Goal: Find specific page/section: Find specific page/section

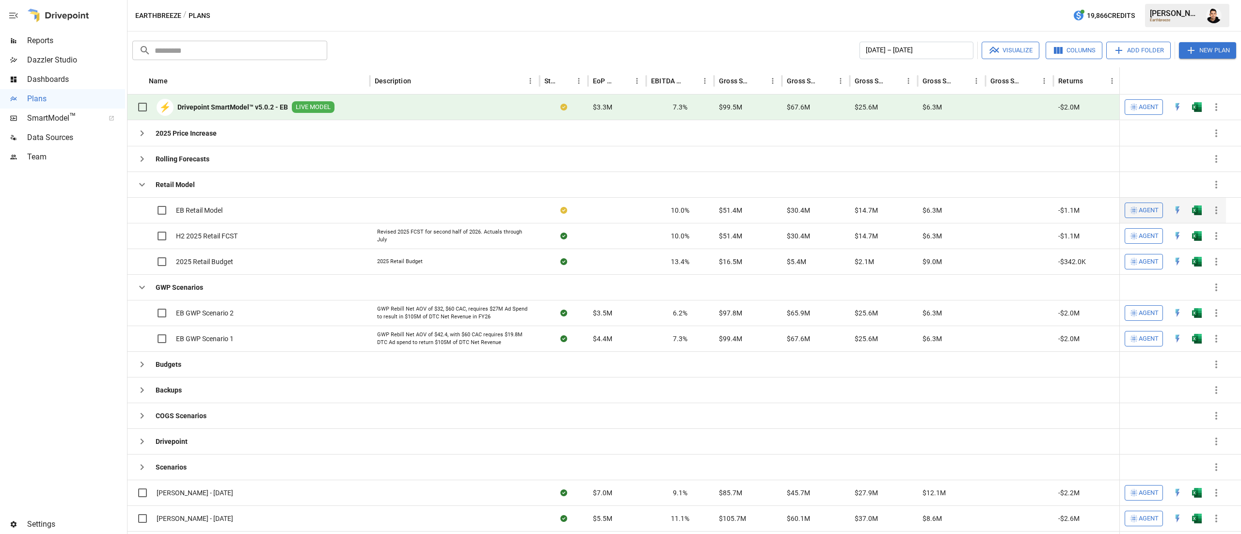
click at [1202, 208] on button "button" at bounding box center [1196, 210] width 31 height 15
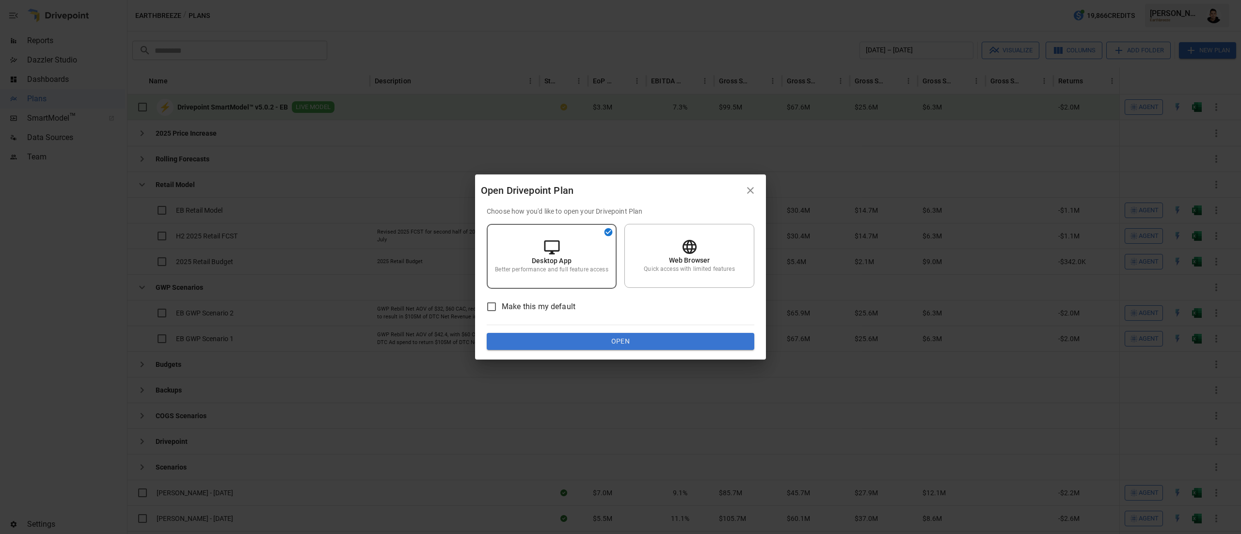
click at [611, 344] on button "Open" at bounding box center [621, 341] width 268 height 17
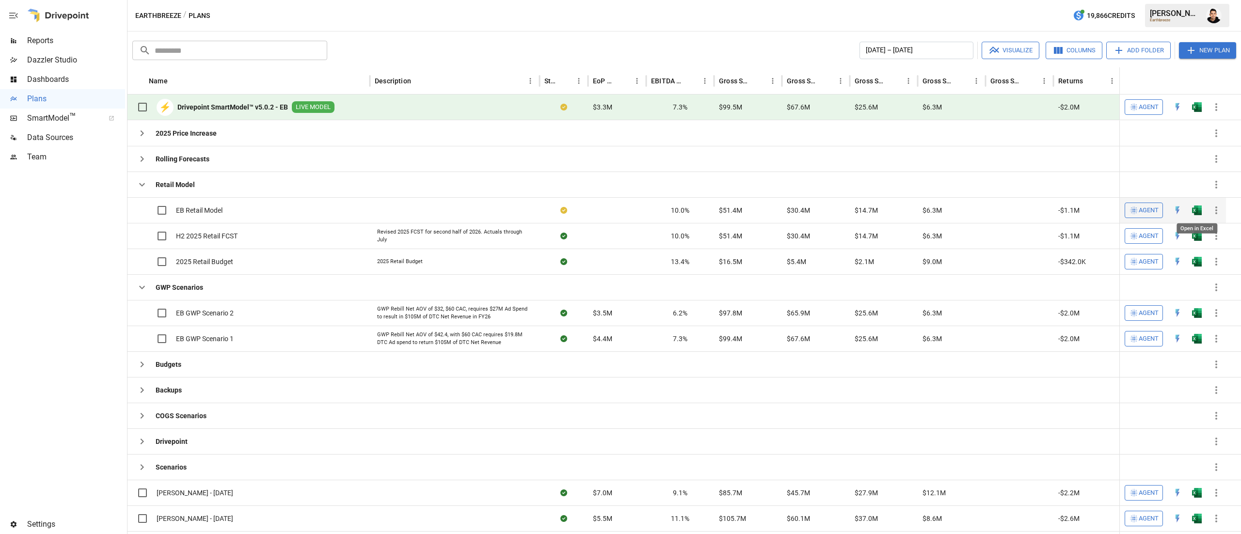
click at [1192, 212] on img "Open in Excel" at bounding box center [1197, 210] width 10 height 10
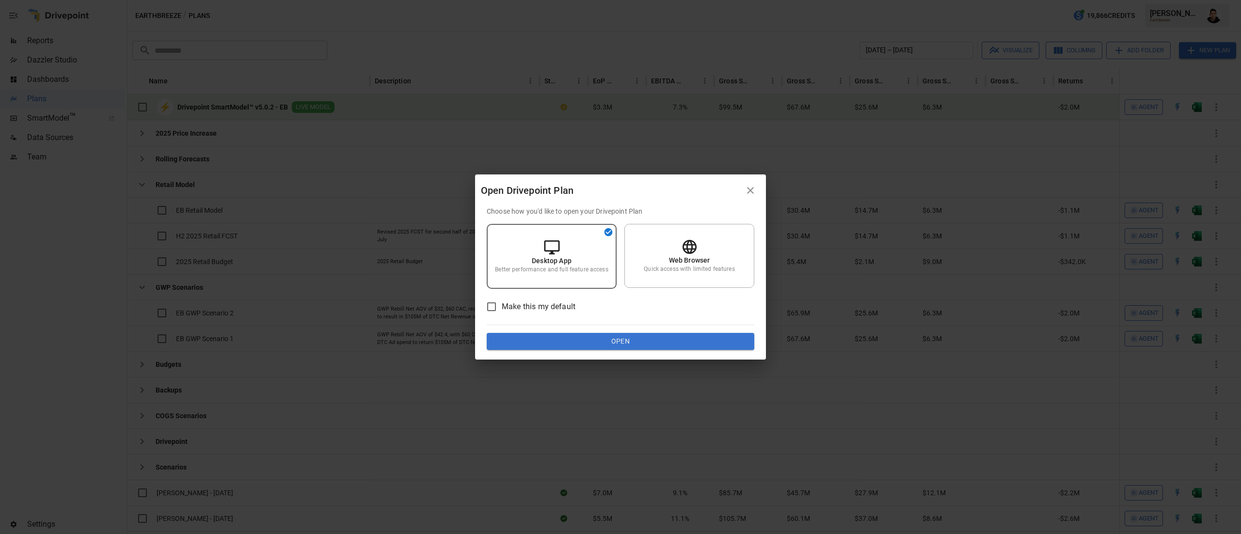
click at [662, 341] on button "Open" at bounding box center [621, 341] width 268 height 17
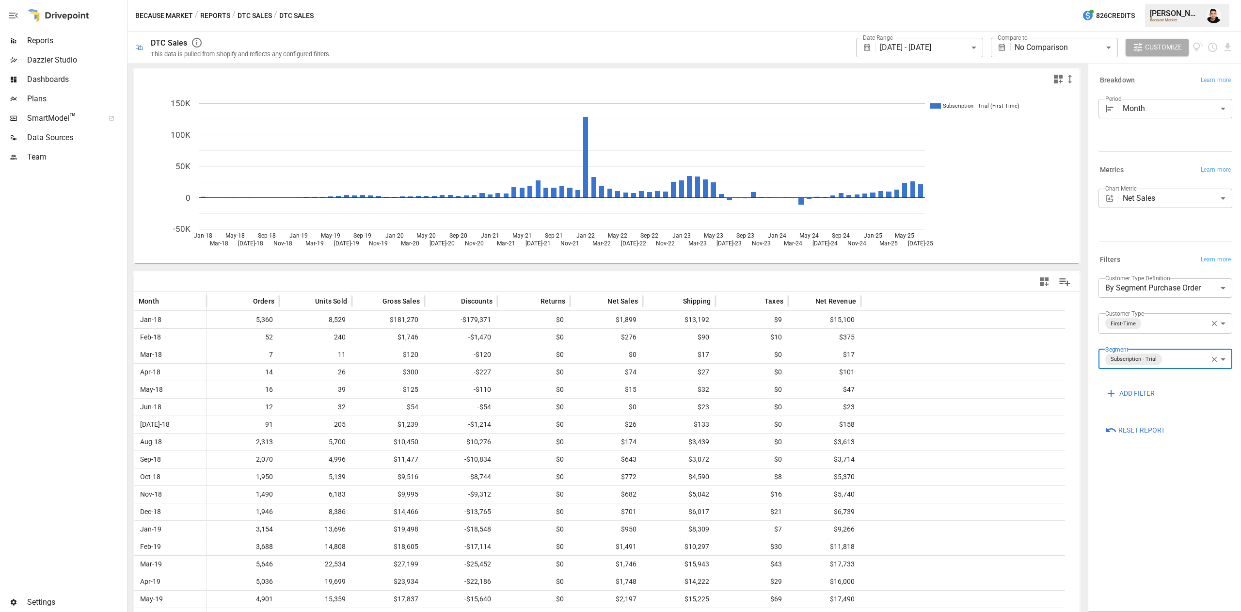
click at [1214, 26] on button "button" at bounding box center [1213, 15] width 27 height 27
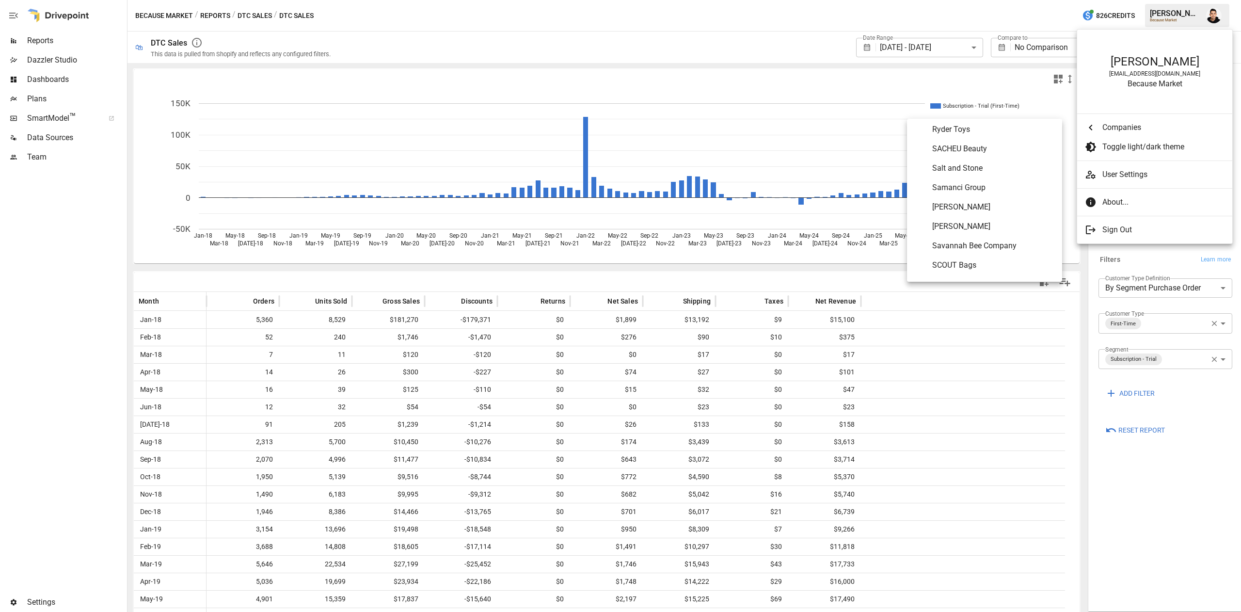
scroll to position [4501, 0]
click at [995, 236] on Company "Savannah Bee Company" at bounding box center [984, 244] width 155 height 19
